Goal: Check status: Check status

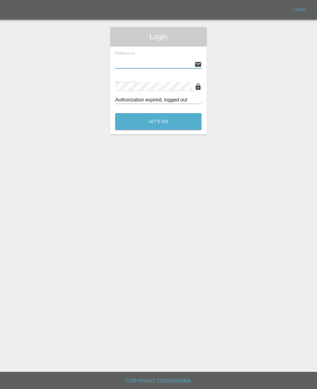
type input "[PERSON_NAME][EMAIL_ADDRESS][PERSON_NAME][DOMAIN_NAME]"
click at [158, 121] on button "Let's Go" at bounding box center [158, 121] width 86 height 17
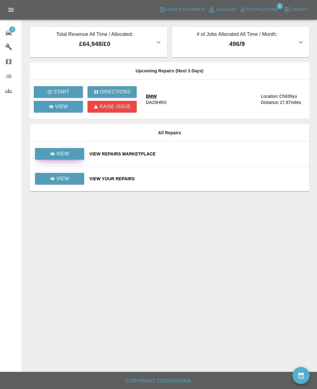
click at [47, 156] on link "View" at bounding box center [59, 154] width 49 height 12
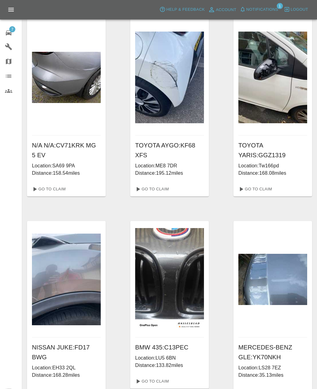
scroll to position [22, 0]
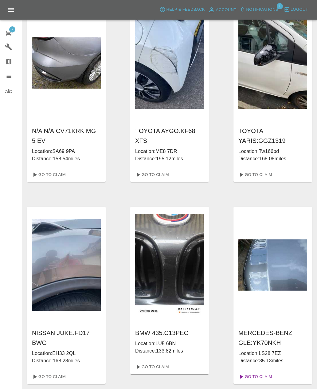
click at [255, 376] on link "Go To Claim" at bounding box center [255, 377] width 38 height 10
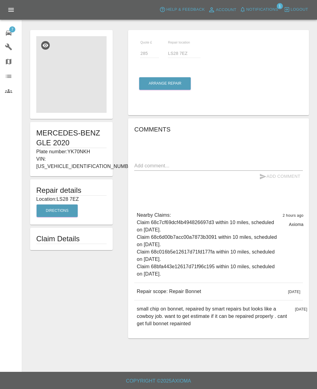
click at [69, 88] on img at bounding box center [71, 74] width 70 height 77
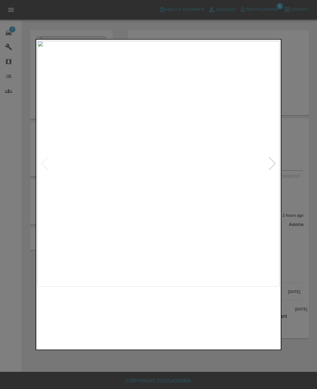
click at [266, 178] on img at bounding box center [158, 164] width 242 height 246
click at [266, 173] on img at bounding box center [158, 164] width 242 height 246
click at [236, 215] on img at bounding box center [158, 164] width 242 height 246
click at [300, 218] on div at bounding box center [158, 194] width 317 height 389
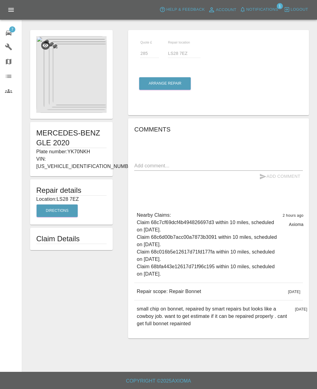
click at [59, 82] on img at bounding box center [71, 74] width 70 height 77
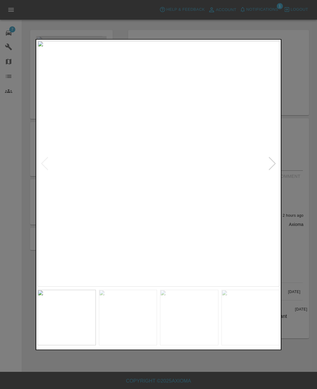
click at [267, 167] on img at bounding box center [158, 164] width 242 height 246
click at [46, 160] on img at bounding box center [158, 164] width 242 height 246
click at [266, 162] on img at bounding box center [158, 164] width 242 height 246
click at [300, 151] on div at bounding box center [158, 194] width 317 height 389
